Goal: Transaction & Acquisition: Purchase product/service

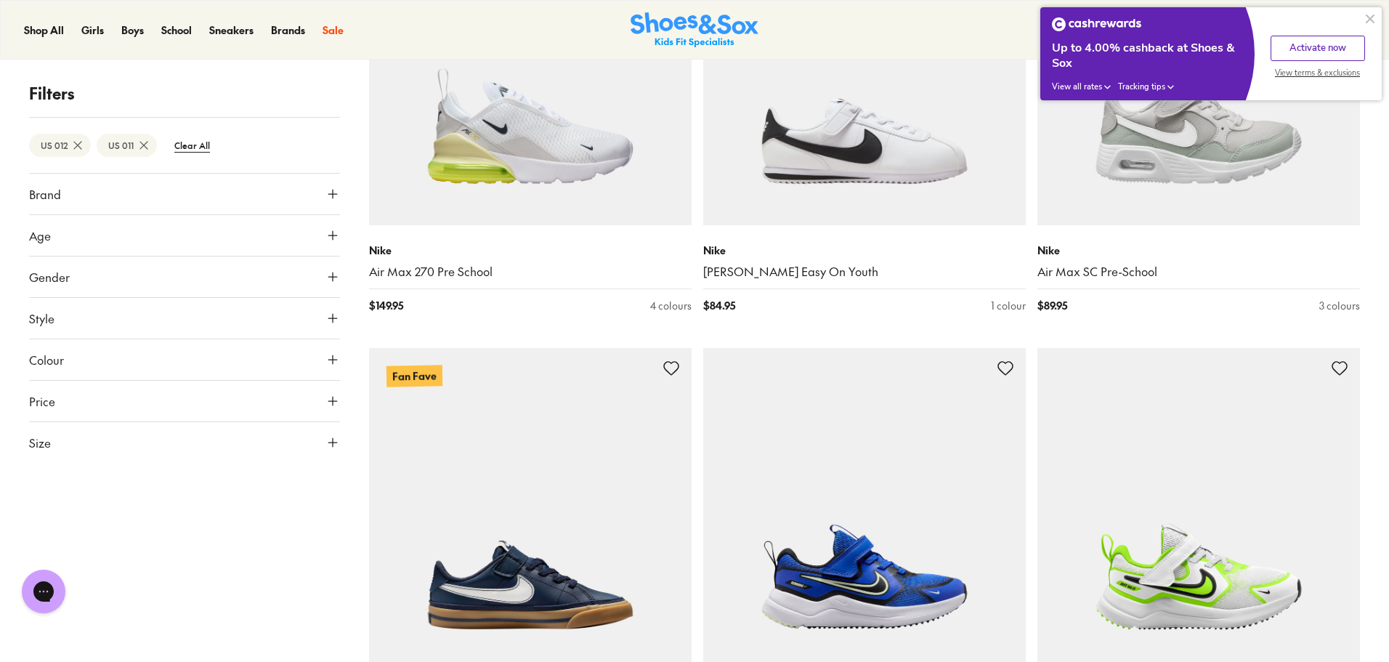
scroll to position [363, 0]
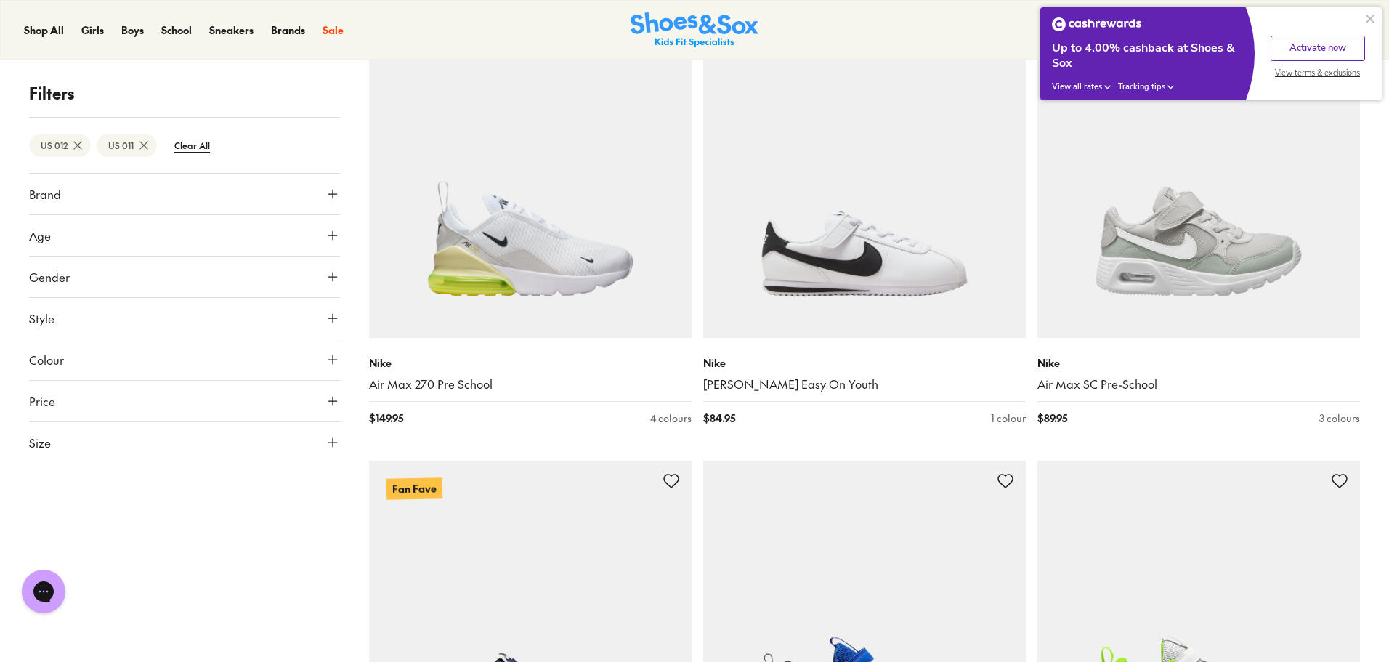
click at [149, 149] on icon at bounding box center [144, 145] width 15 height 15
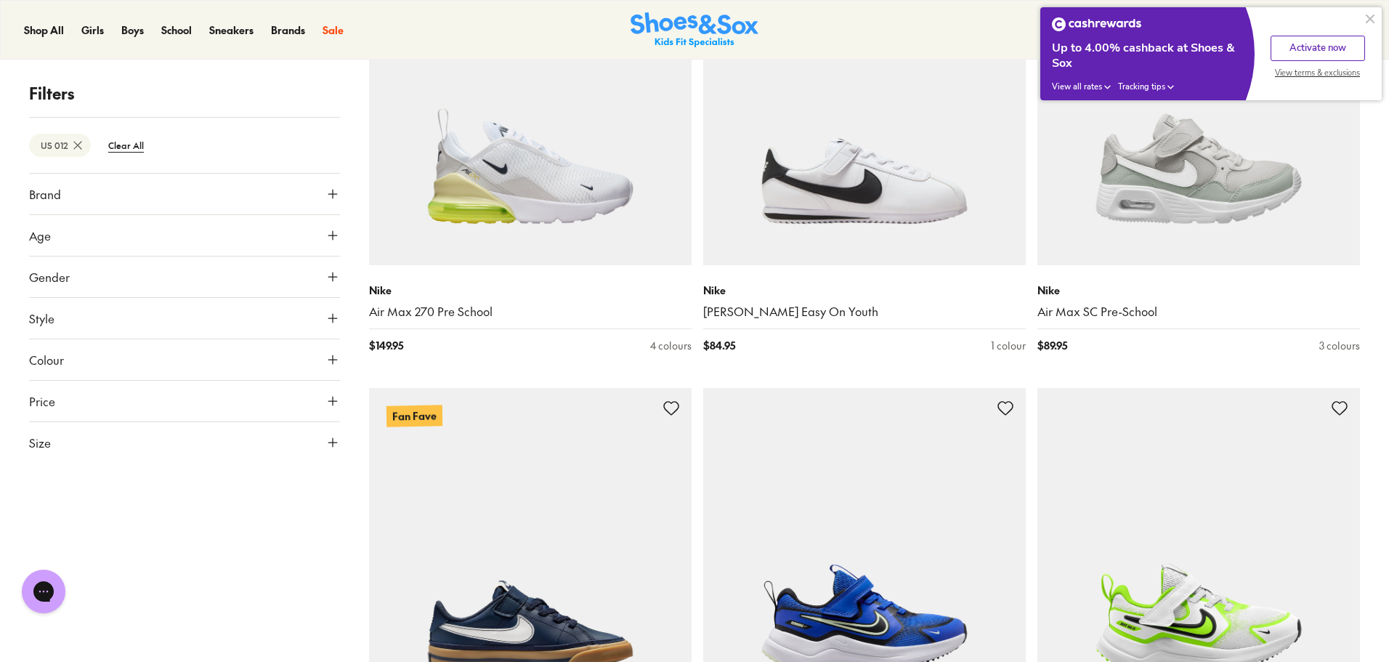
scroll to position [204, 0]
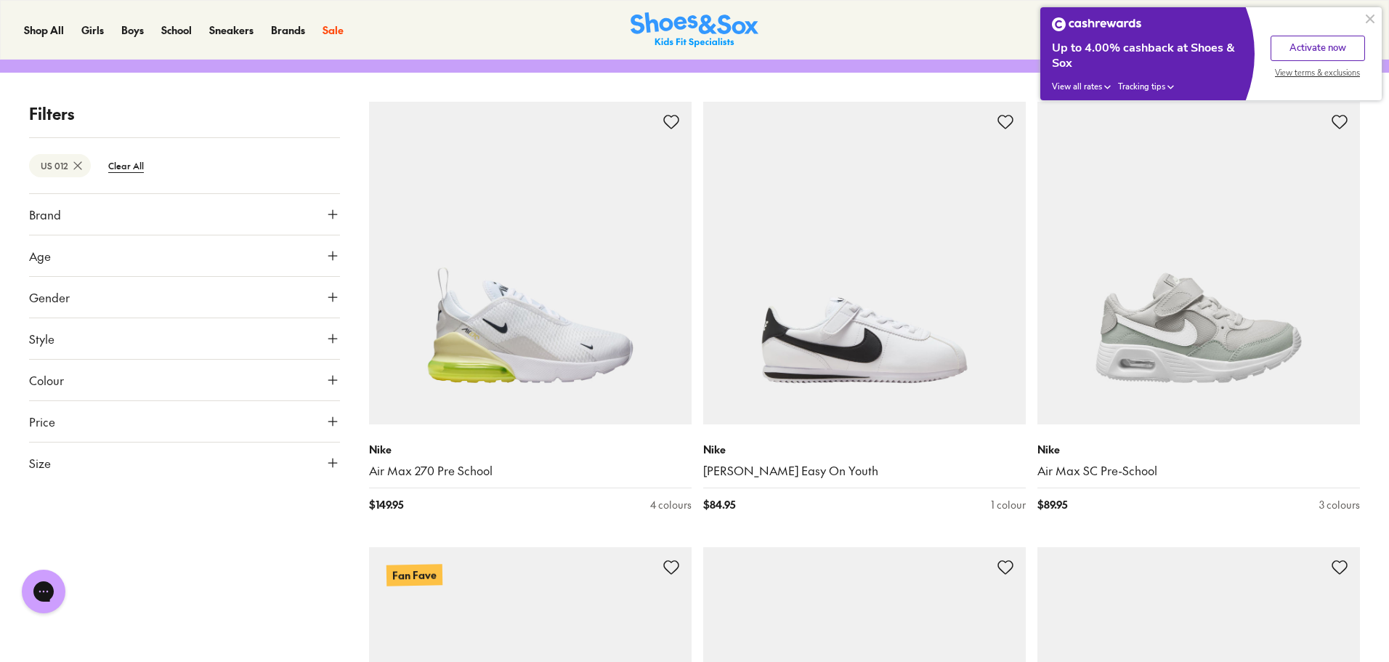
click at [78, 169] on icon at bounding box center [77, 165] width 15 height 15
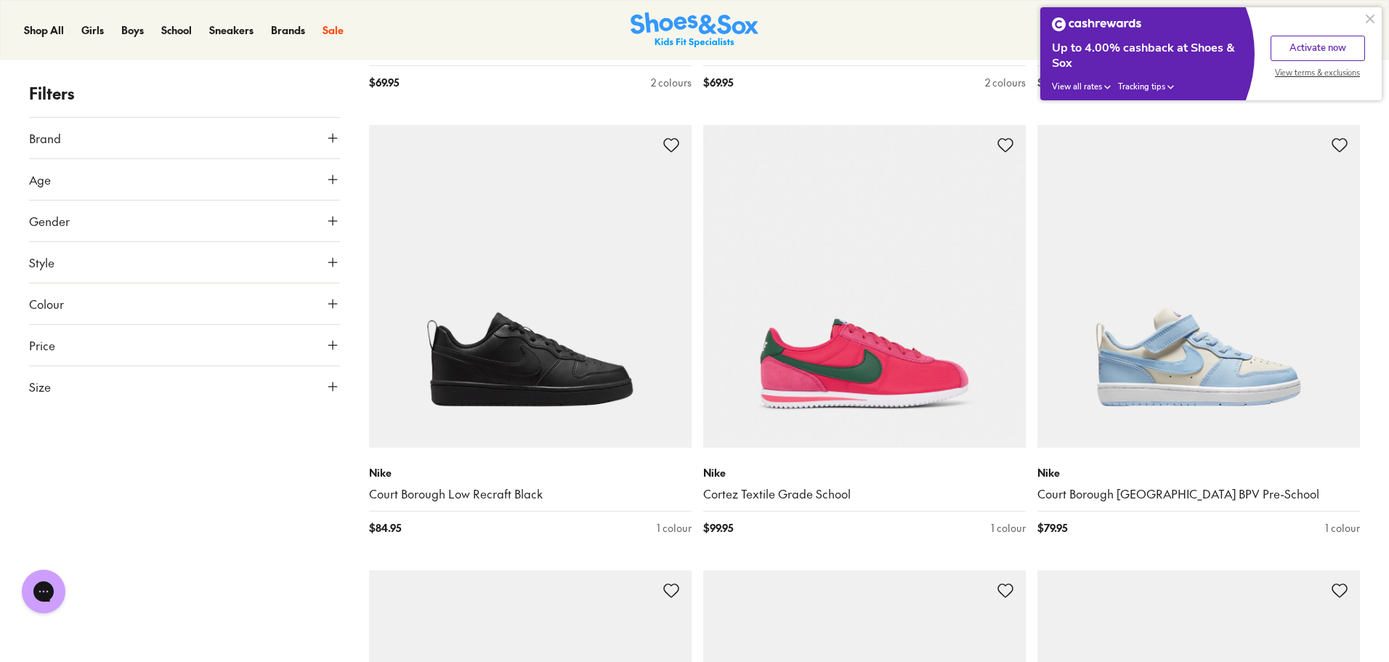
scroll to position [2034, 0]
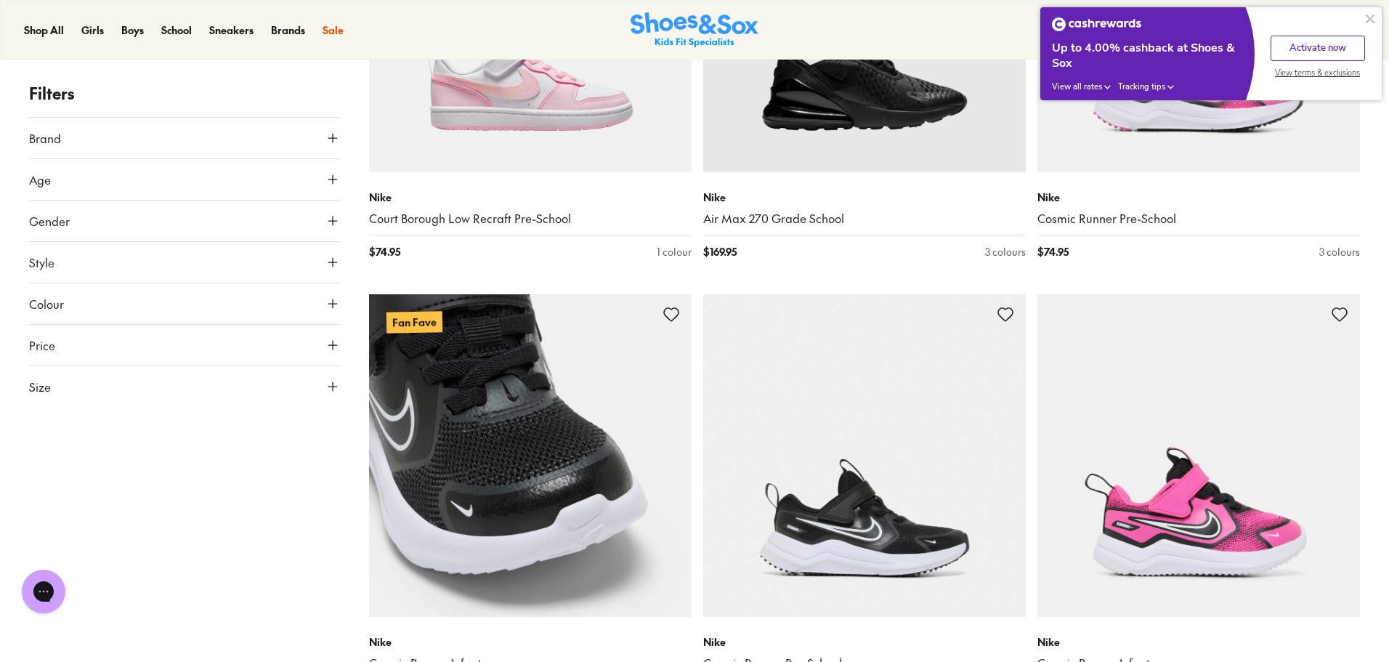
scroll to position [7483, 0]
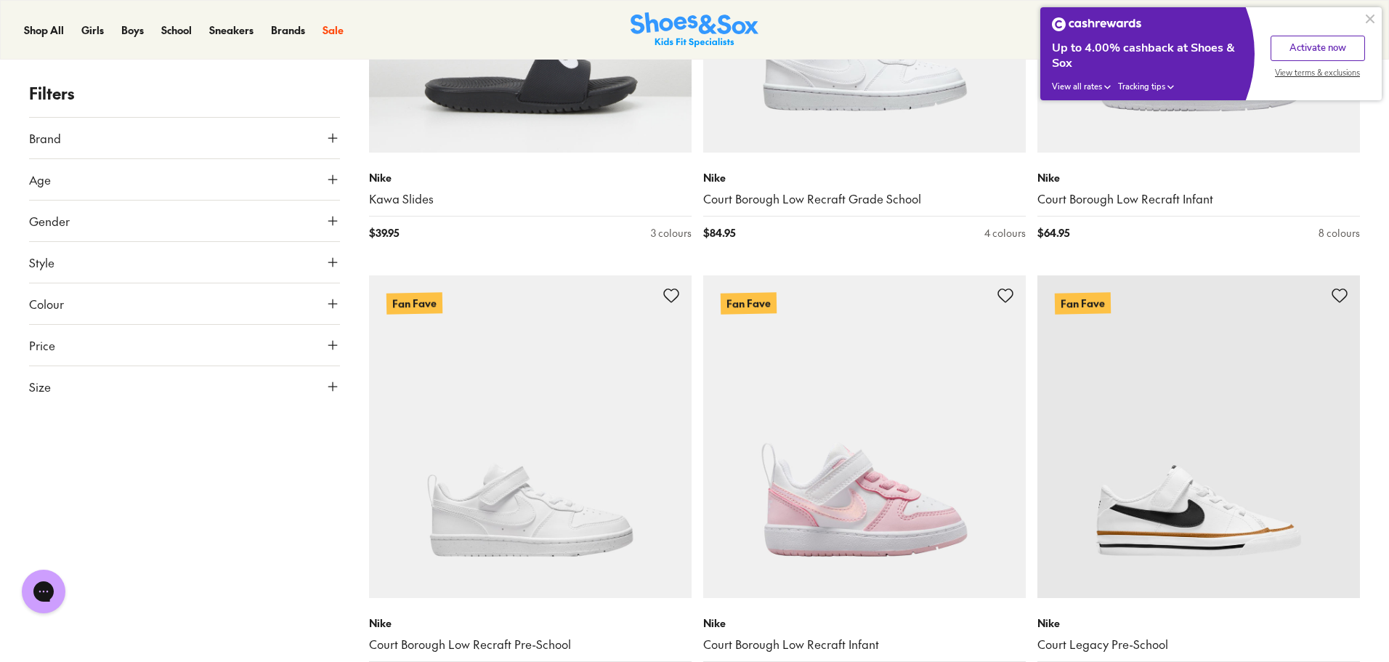
scroll to position [10825, 0]
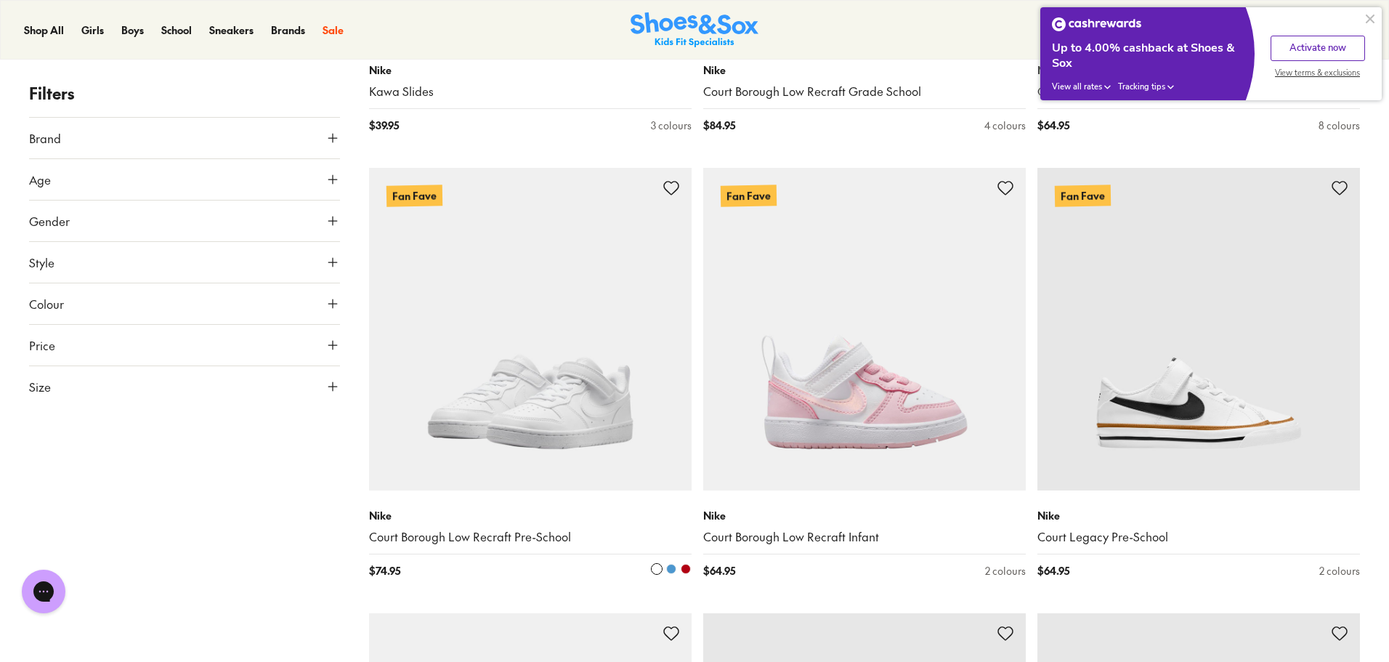
click at [575, 442] on img at bounding box center [530, 329] width 323 height 323
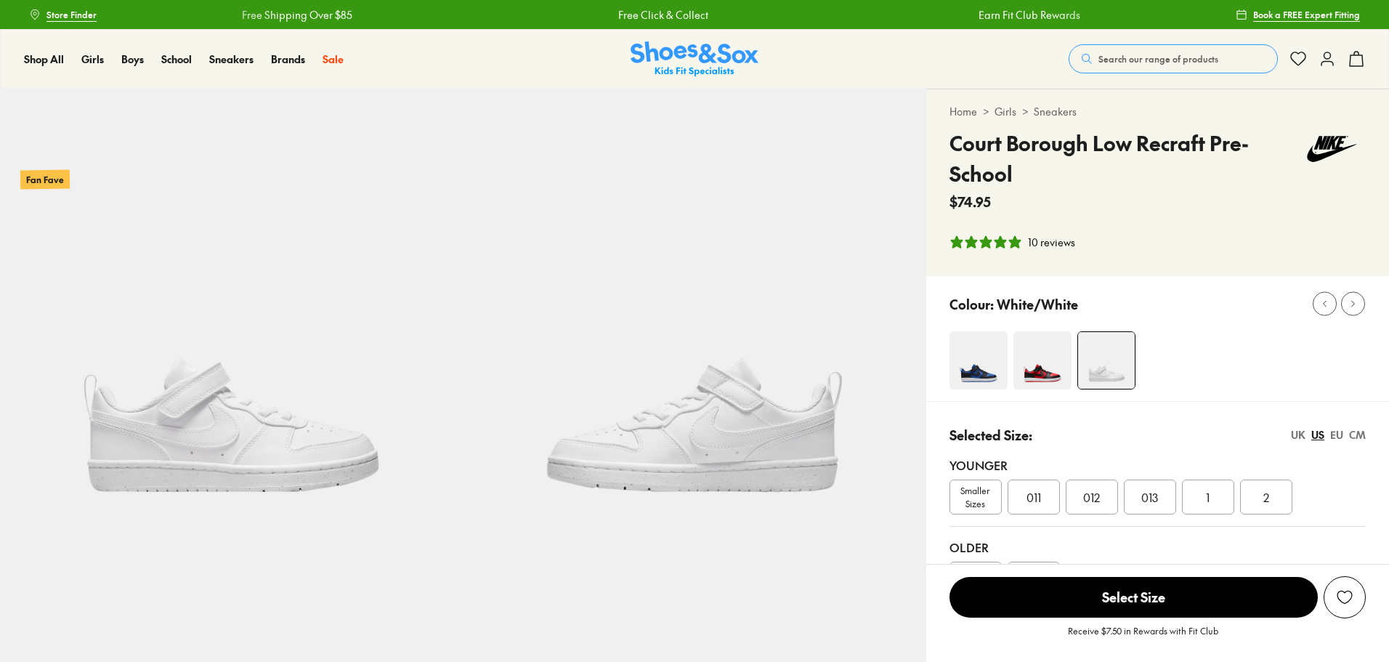
select select "*"
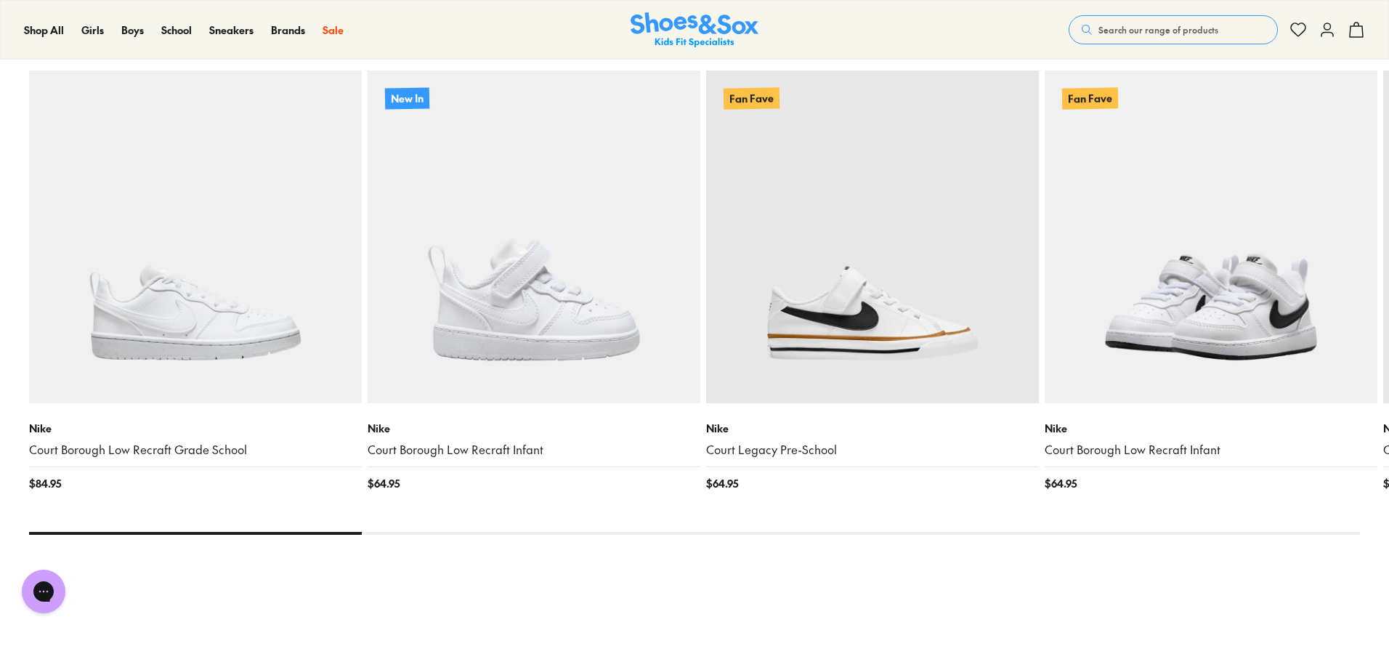
scroll to position [1526, 0]
click at [1221, 341] on img at bounding box center [1211, 236] width 333 height 333
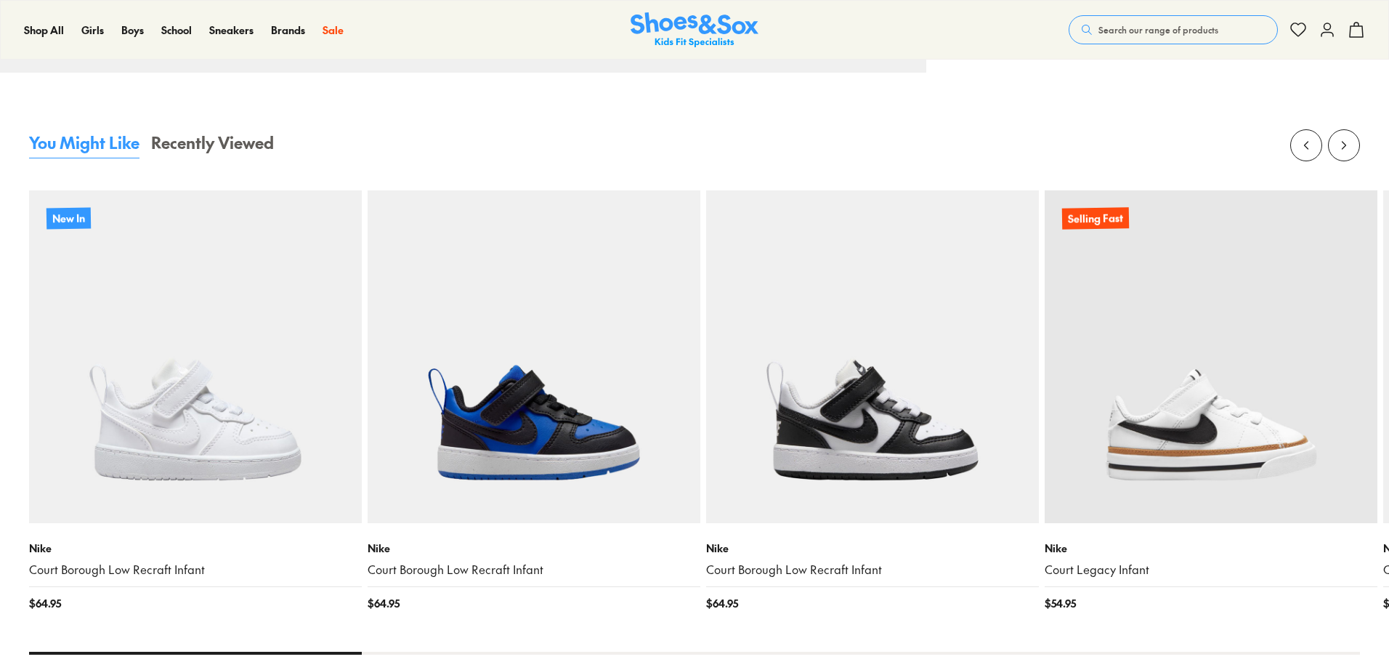
scroll to position [1380, 0]
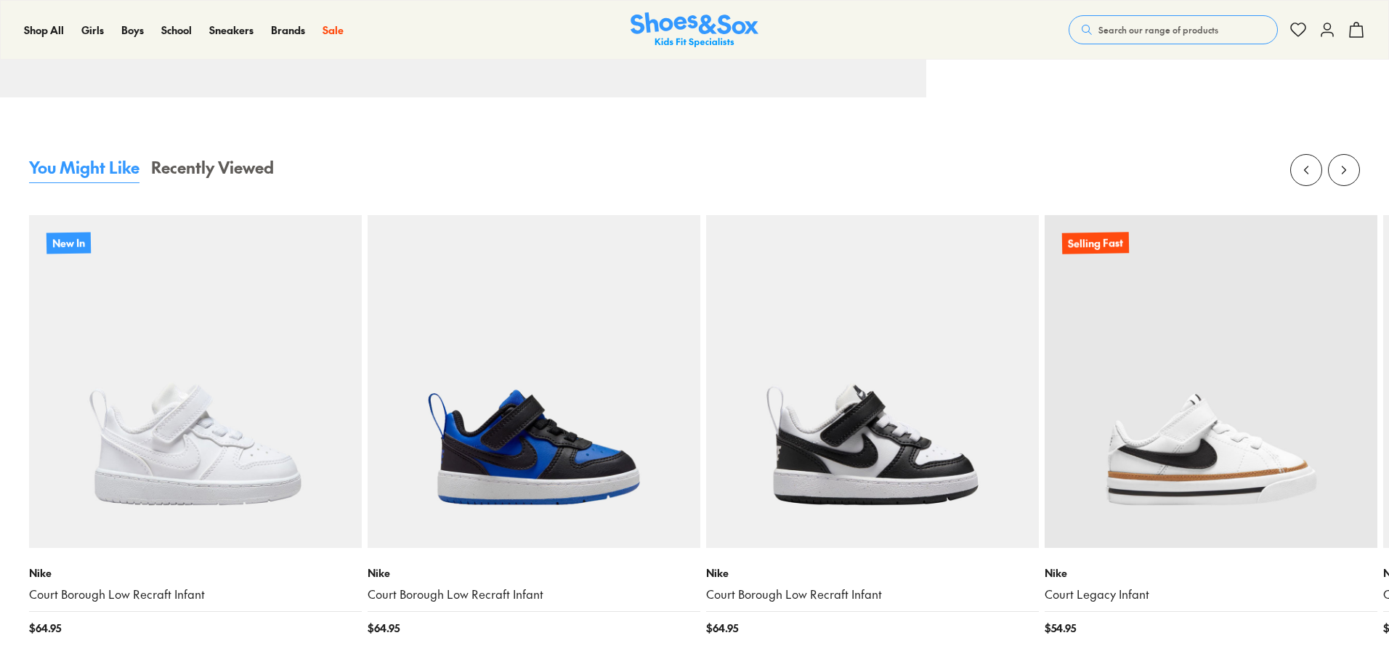
select select "*"
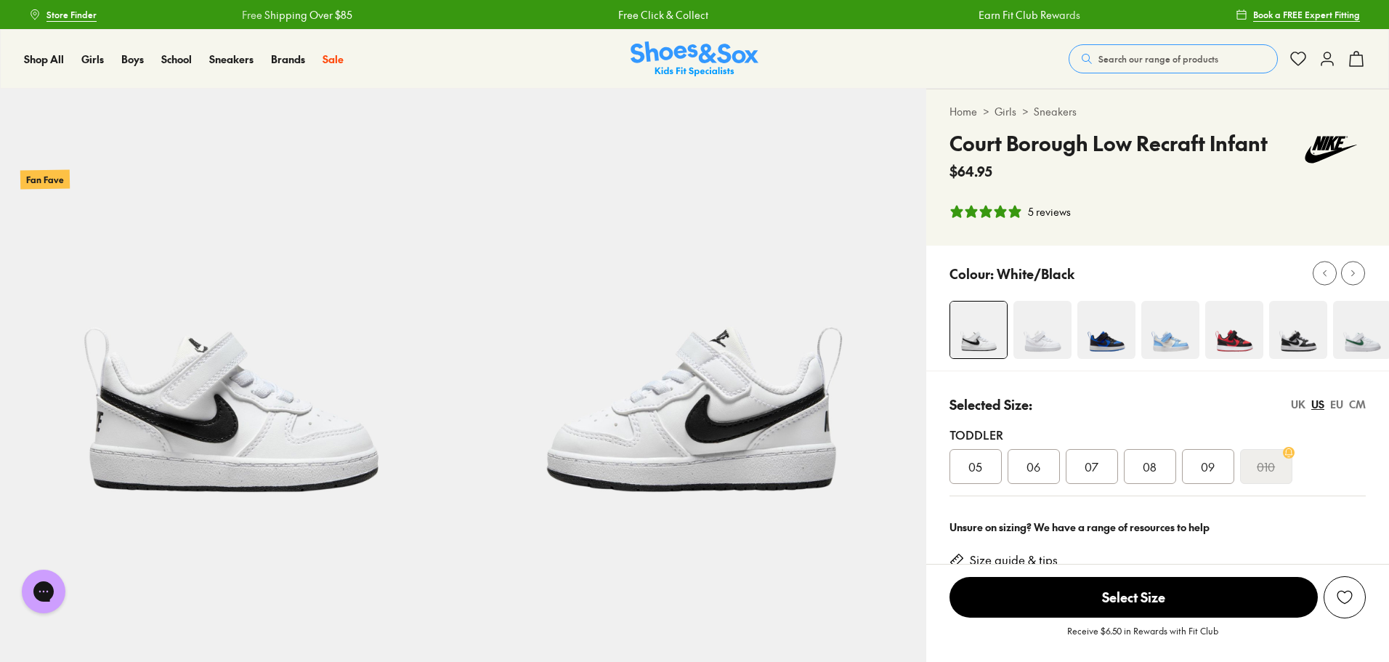
scroll to position [0, 0]
